Goal: Transaction & Acquisition: Purchase product/service

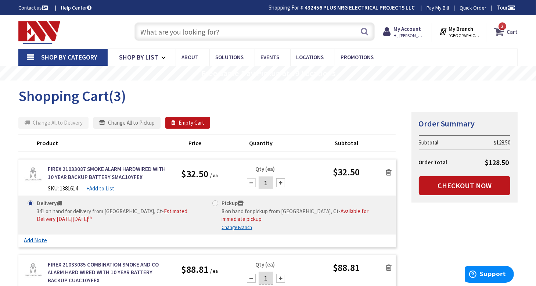
click at [501, 29] on span "3 3 items" at bounding box center [502, 26] width 9 height 9
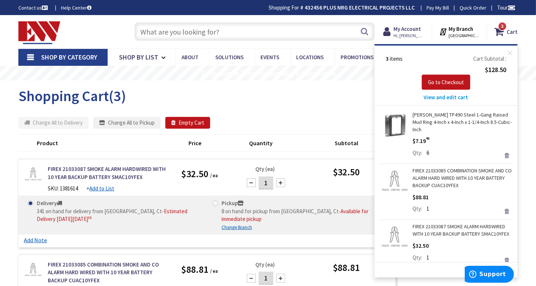
click at [438, 98] on span "View and edit cart" at bounding box center [446, 97] width 44 height 7
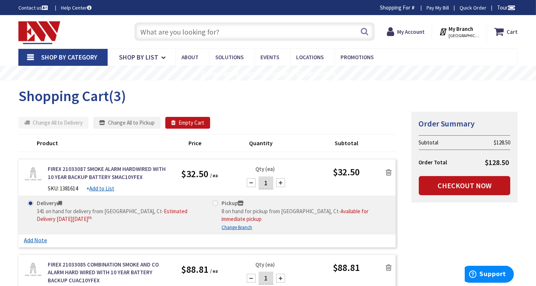
type input "[GEOGRAPHIC_DATA], [GEOGRAPHIC_DATA]"
drag, startPoint x: 268, startPoint y: 181, endPoint x: 263, endPoint y: 182, distance: 5.6
click at [263, 182] on input "1" at bounding box center [266, 182] width 15 height 13
type input "3"
click at [407, 210] on div "Summary Order Summary Subtotal $128.50 Order Total $128.50 Checkout Now" at bounding box center [464, 161] width 117 height 100
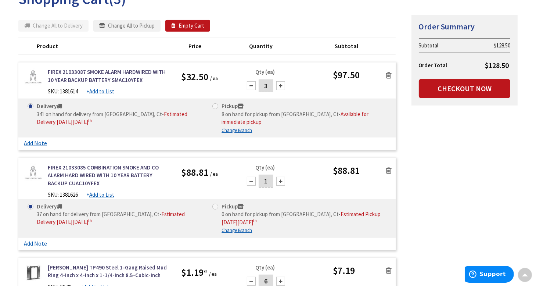
scroll to position [110, 0]
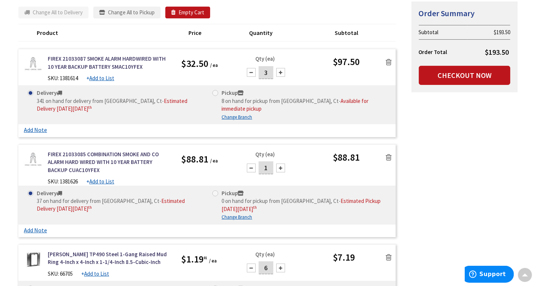
click at [389, 154] on icon at bounding box center [389, 157] width 6 height 7
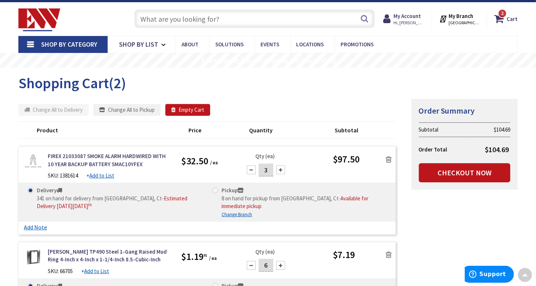
scroll to position [0, 0]
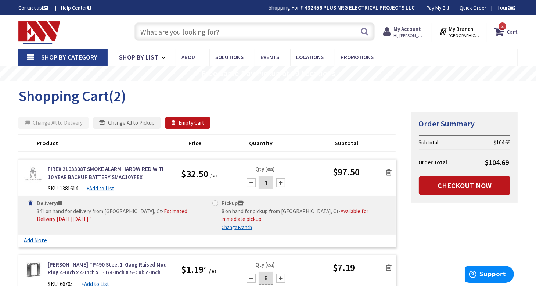
click at [412, 30] on strong "My Account" at bounding box center [407, 28] width 28 height 7
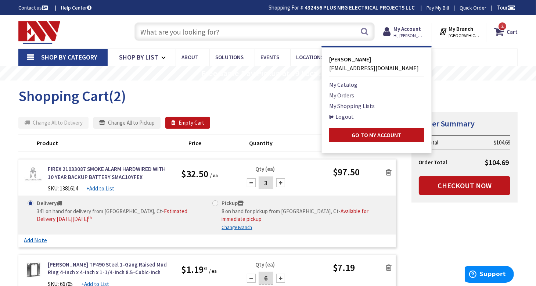
click at [349, 93] on link "My Orders" at bounding box center [341, 95] width 25 height 9
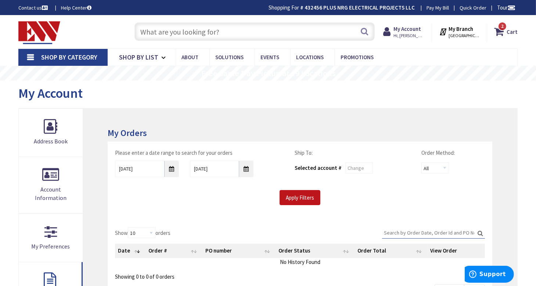
scroll to position [110, 0]
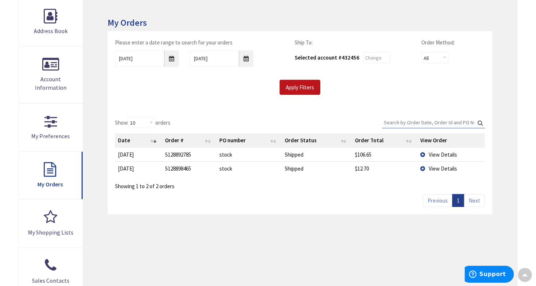
click at [423, 152] on td "View Details" at bounding box center [451, 155] width 68 height 14
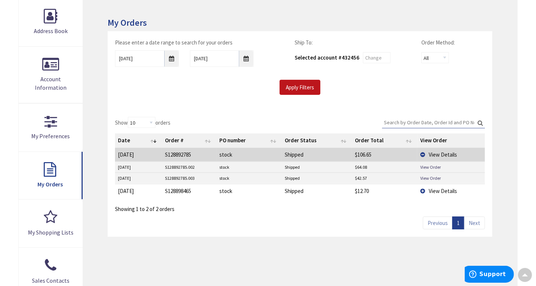
click at [422, 189] on td "View Details" at bounding box center [451, 191] width 68 height 14
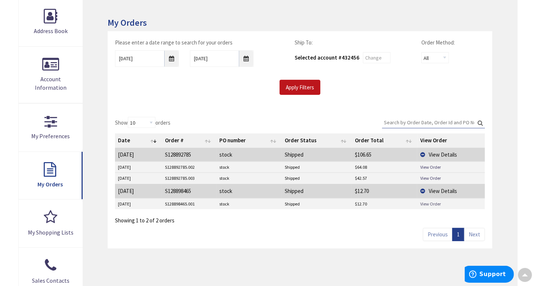
click at [425, 202] on link "View Order" at bounding box center [430, 204] width 21 height 6
click at [428, 176] on link "View Order" at bounding box center [430, 178] width 21 height 6
click at [427, 166] on link "View Order" at bounding box center [430, 167] width 21 height 6
click at [173, 58] on input "9/26/2025" at bounding box center [147, 58] width 64 height 17
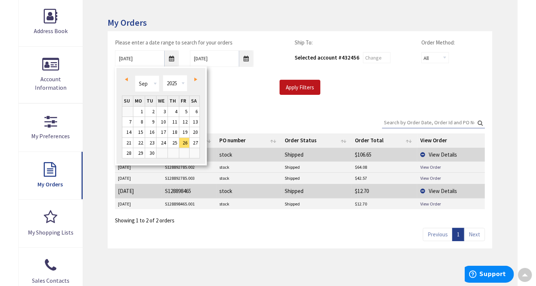
click at [125, 78] on span "Prev" at bounding box center [126, 79] width 3 height 4
click at [185, 108] on link "1" at bounding box center [184, 112] width 10 height 10
type input "08/01/2025"
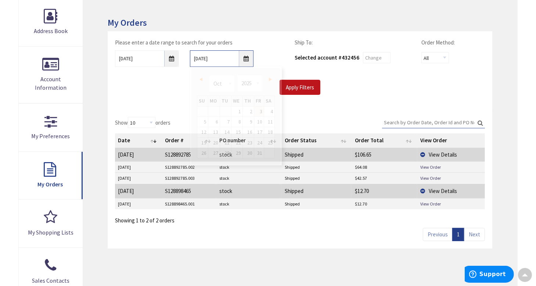
click at [247, 56] on input "10/3/2025" at bounding box center [222, 58] width 64 height 17
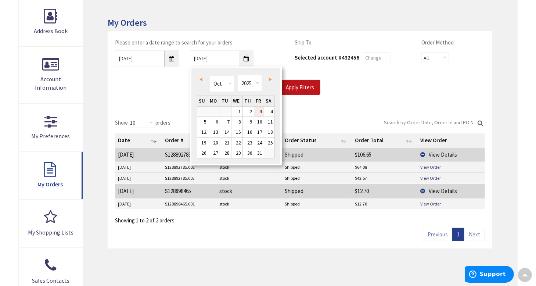
click at [201, 79] on span "Prev" at bounding box center [200, 79] width 3 height 4
click at [248, 141] on link "25" at bounding box center [248, 143] width 11 height 10
type input "09/25/2025"
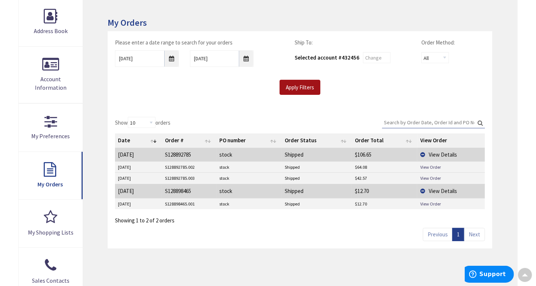
click at [297, 88] on input "Apply Filters" at bounding box center [300, 87] width 41 height 15
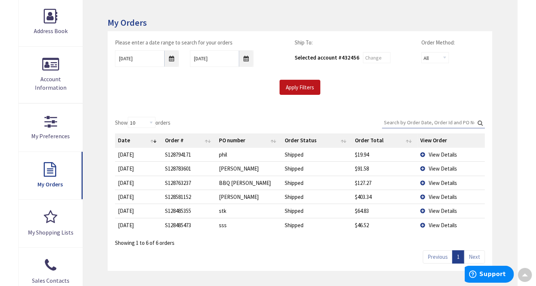
click at [424, 209] on td "View Details" at bounding box center [451, 210] width 68 height 14
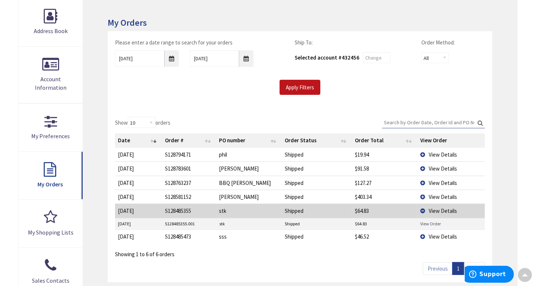
click at [425, 220] on link "View Order" at bounding box center [430, 223] width 21 height 6
click at [422, 181] on td "View Details" at bounding box center [451, 183] width 68 height 14
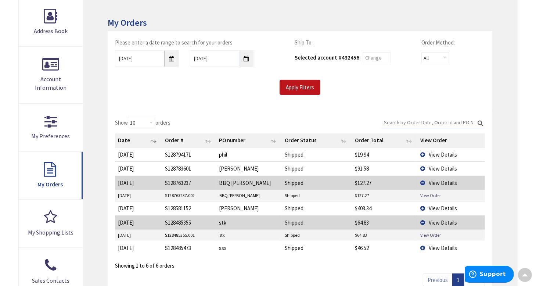
click at [430, 194] on link "View Order" at bounding box center [430, 195] width 21 height 6
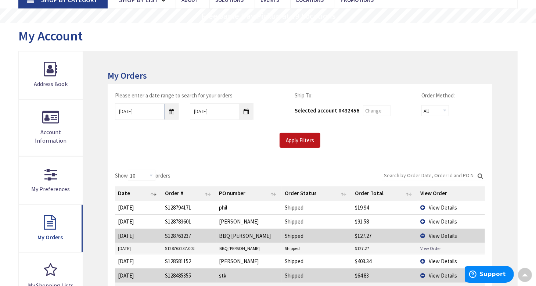
scroll to position [0, 0]
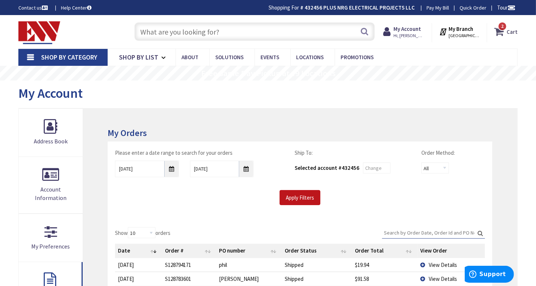
click at [502, 30] on span "2 2 items" at bounding box center [502, 26] width 9 height 9
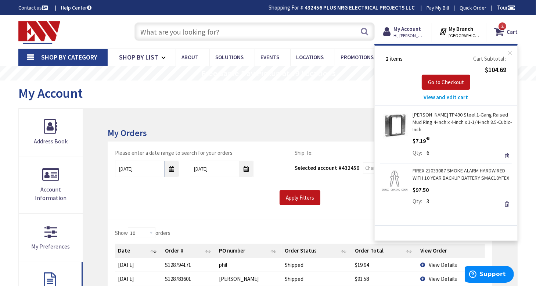
click at [449, 96] on span "View and edit cart" at bounding box center [446, 97] width 44 height 7
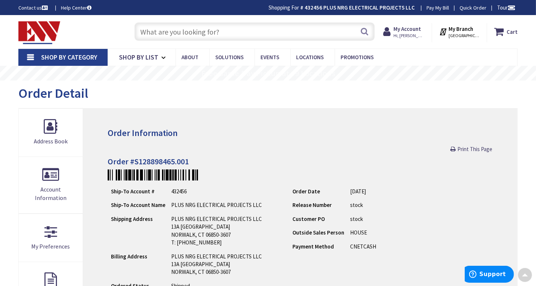
scroll to position [184, 0]
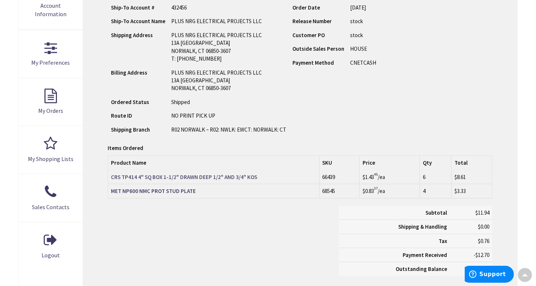
click at [222, 176] on strong "CRS TP414 4" SQ BOX 1-1/2" DRAWN DEEP 1/2" AND 3/4" KOS" at bounding box center [184, 176] width 146 height 7
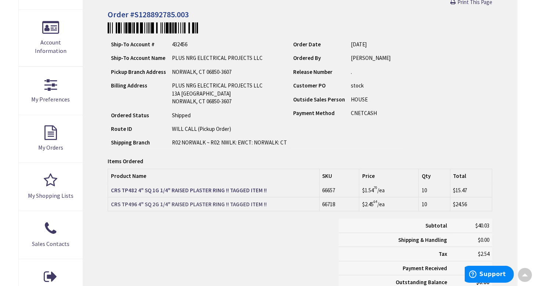
click at [243, 203] on strong "CRS TP496 4" SQ 2G 1/4" RAISED PLASTER RING !! TAGGED ITEM !!" at bounding box center [189, 204] width 156 height 7
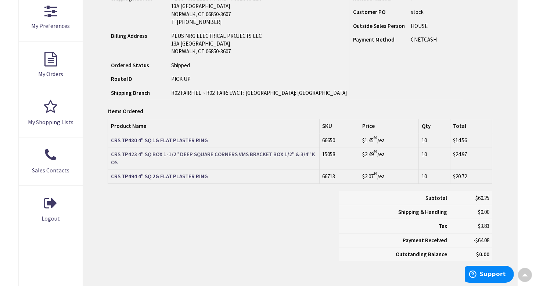
click at [252, 151] on strong "CRS TP423 4" SQ BOX 1-1/2" DEEP SQUARE CORNERS VMS BRACKET BOX 1/2" & 3/4" KOS" at bounding box center [213, 158] width 204 height 15
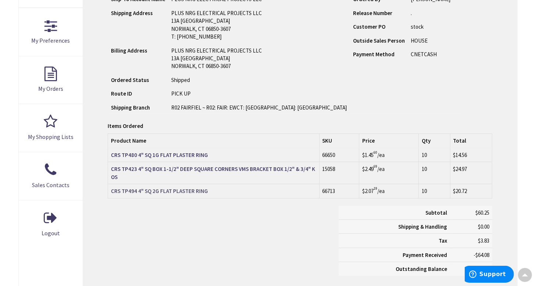
click at [180, 190] on strong "CRS TP494 4" SQ 2G FLAT PLASTER RING" at bounding box center [159, 190] width 97 height 7
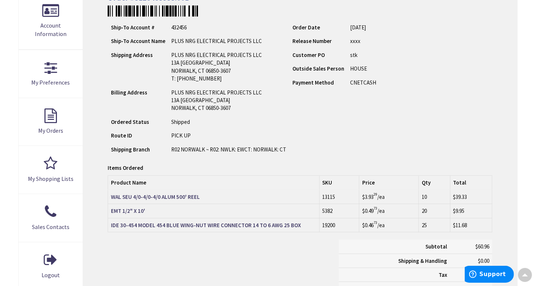
scroll to position [220, 0]
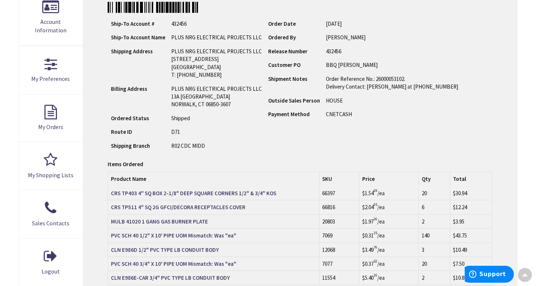
scroll to position [184, 0]
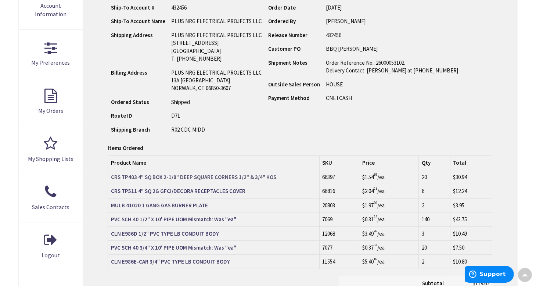
click at [237, 177] on strong "CRS TP403 4" SQ BOX 2-1/8" DEEP SQUARE CORNERS 1/2" & 3/4" KOS" at bounding box center [193, 176] width 165 height 7
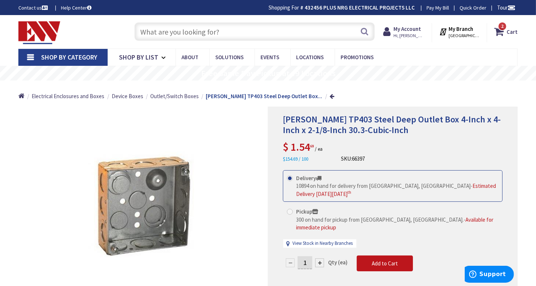
click at [307, 256] on input "1" at bounding box center [304, 262] width 15 height 13
type input "15"
click at [385, 255] on form "This product is Discontinued Delivery 10894 on hand for delivery from Middletow…" at bounding box center [393, 231] width 220 height 123
click at [350, 266] on div "15 Qty (ea) Add to Cart" at bounding box center [393, 266] width 220 height 22
click at [384, 260] on span "Add to Cart" at bounding box center [385, 263] width 26 height 7
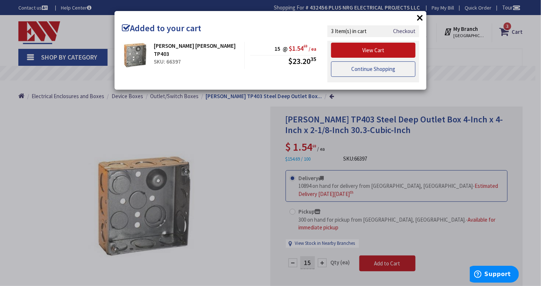
click at [367, 68] on link "Continue Shopping" at bounding box center [373, 68] width 84 height 15
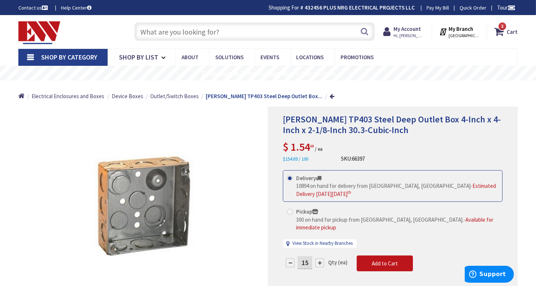
click at [201, 33] on input "text" at bounding box center [254, 31] width 241 height 18
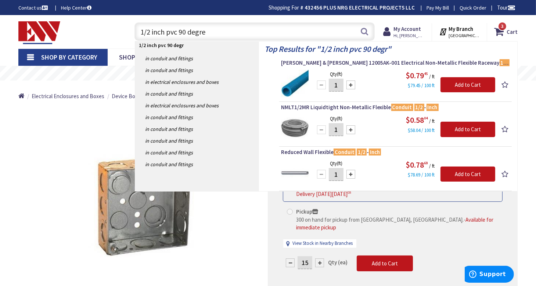
type input "1/2 inch pvc 90 degree"
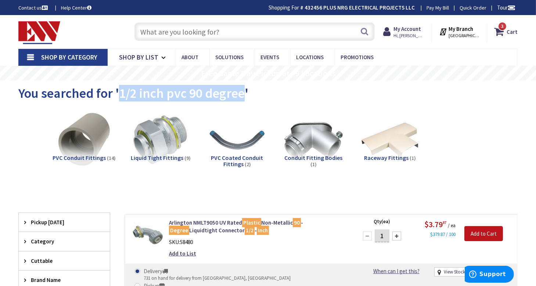
drag, startPoint x: 119, startPoint y: 93, endPoint x: 244, endPoint y: 96, distance: 125.7
click at [244, 96] on span "You searched for '1/2 inch pvc 90 degree'" at bounding box center [133, 93] width 230 height 17
copy span "1/2 inch pvc 90 degree"
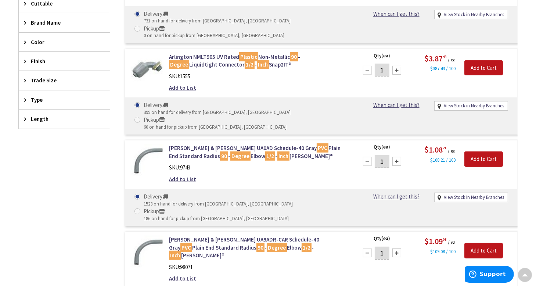
scroll to position [37, 0]
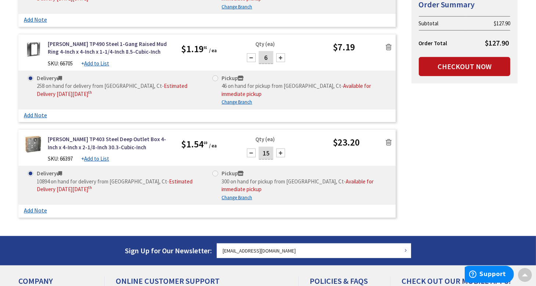
scroll to position [37, 0]
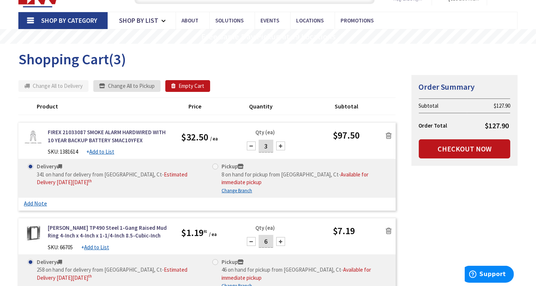
click at [134, 86] on button "Change All to Pickup" at bounding box center [126, 86] width 67 height 12
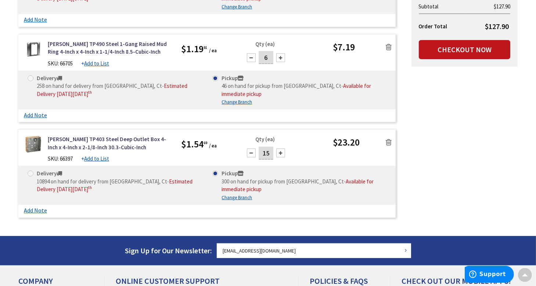
scroll to position [184, 0]
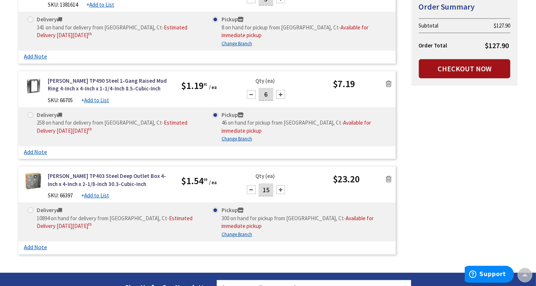
click at [440, 65] on link "Checkout Now" at bounding box center [464, 68] width 91 height 19
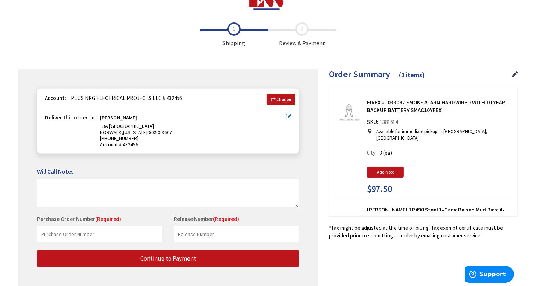
scroll to position [37, 0]
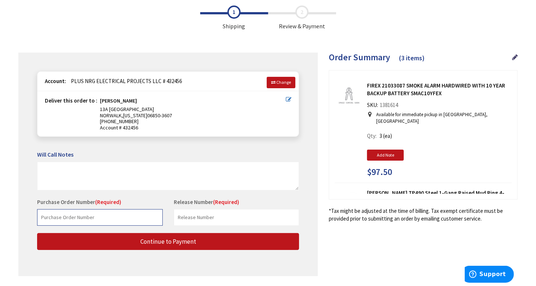
click at [79, 218] on input "text" at bounding box center [100, 217] width 126 height 17
type input "Nico BBQ"
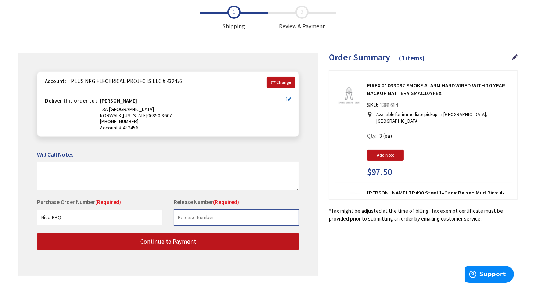
click at [228, 217] on input "text" at bounding box center [237, 217] width 126 height 17
type input "432456"
click at [225, 201] on span "(Required)" at bounding box center [226, 201] width 26 height 7
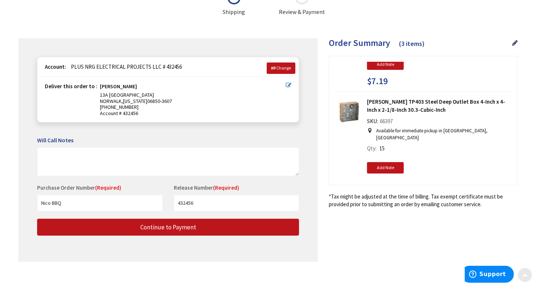
scroll to position [58, 0]
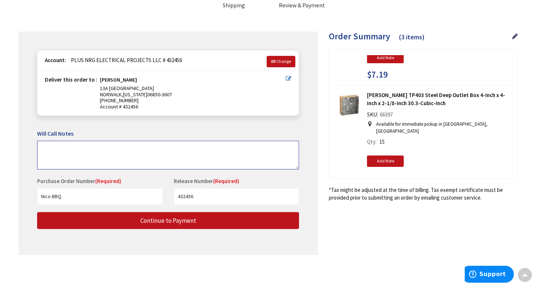
click at [53, 145] on textarea at bounding box center [168, 155] width 262 height 29
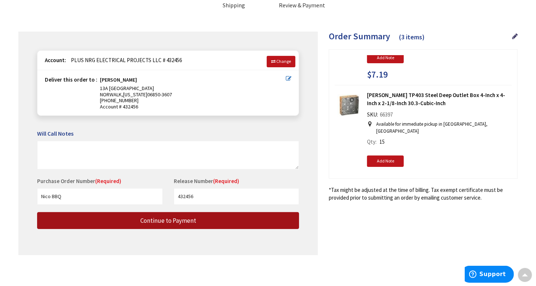
click at [169, 221] on span "Continue to Payment" at bounding box center [168, 220] width 56 height 8
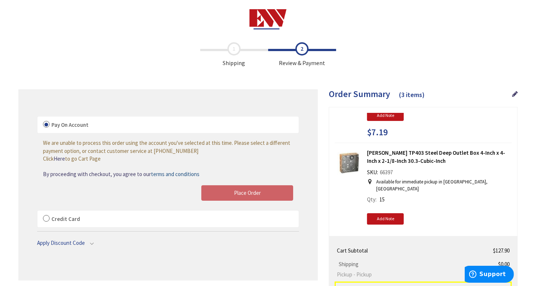
click at [46, 217] on label "Credit Card" at bounding box center [167, 218] width 261 height 17
click at [37, 212] on input "Credit Card" at bounding box center [37, 212] width 0 height 0
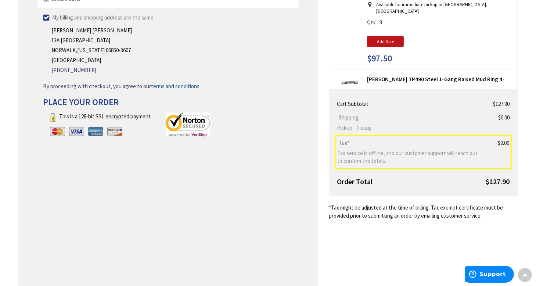
scroll to position [147, 0]
